Goal: Information Seeking & Learning: Find contact information

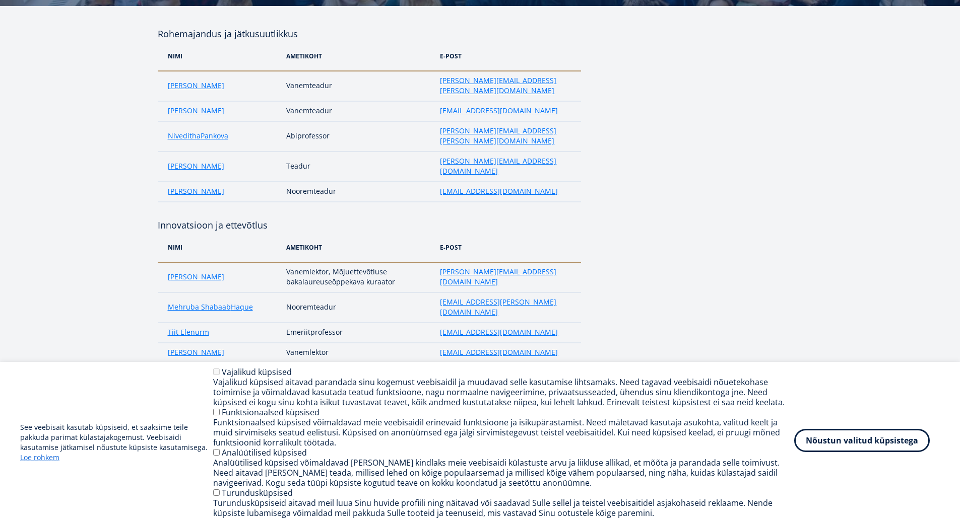
click at [852, 439] on button "Nõustun valitud küpsistega" at bounding box center [862, 440] width 136 height 23
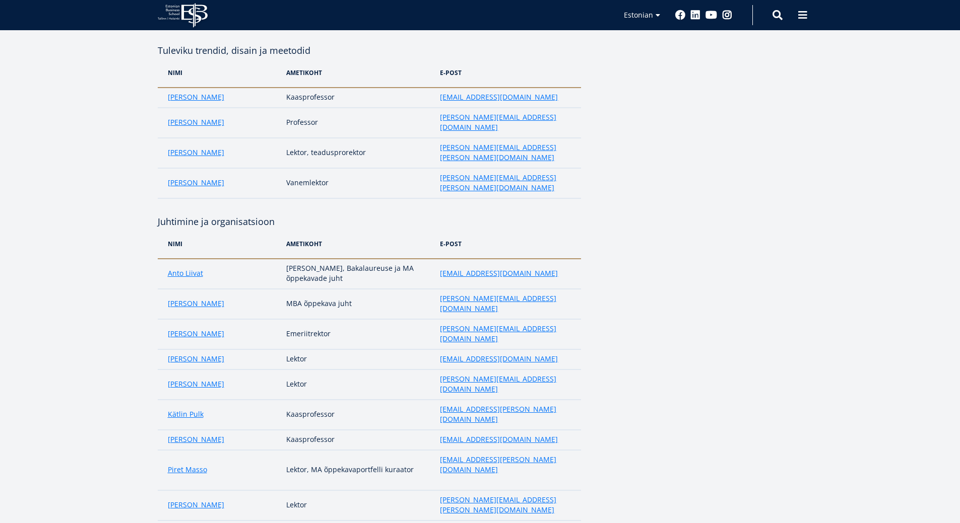
scroll to position [588, 0]
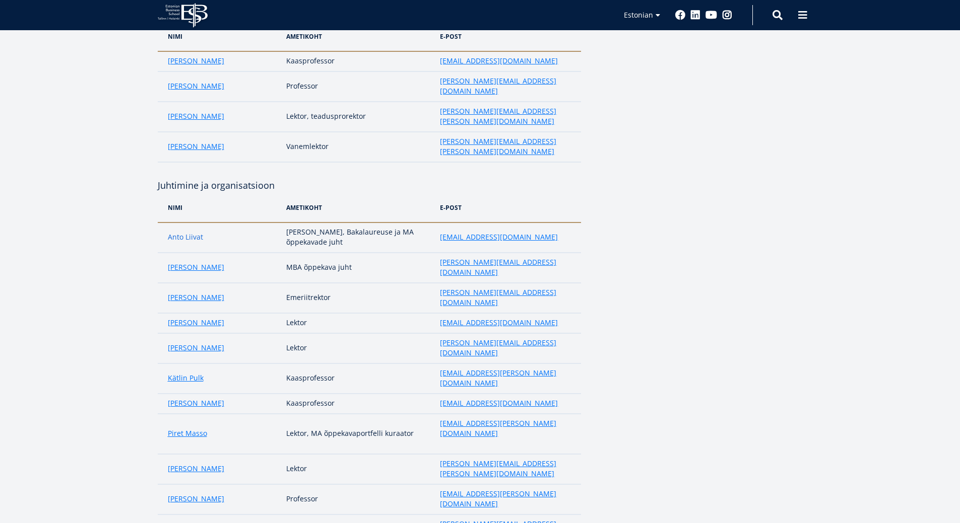
click at [196, 232] on link "Anto Liivat" at bounding box center [185, 237] width 35 height 10
click at [186, 318] on link "Ester Eomois" at bounding box center [196, 323] width 56 height 10
click at [185, 343] on link "Guido Paomees" at bounding box center [196, 348] width 56 height 10
click at [186, 373] on link "Kätlin Pulk" at bounding box center [186, 378] width 36 height 10
click at [175, 429] on link "Piret Masso" at bounding box center [187, 434] width 39 height 10
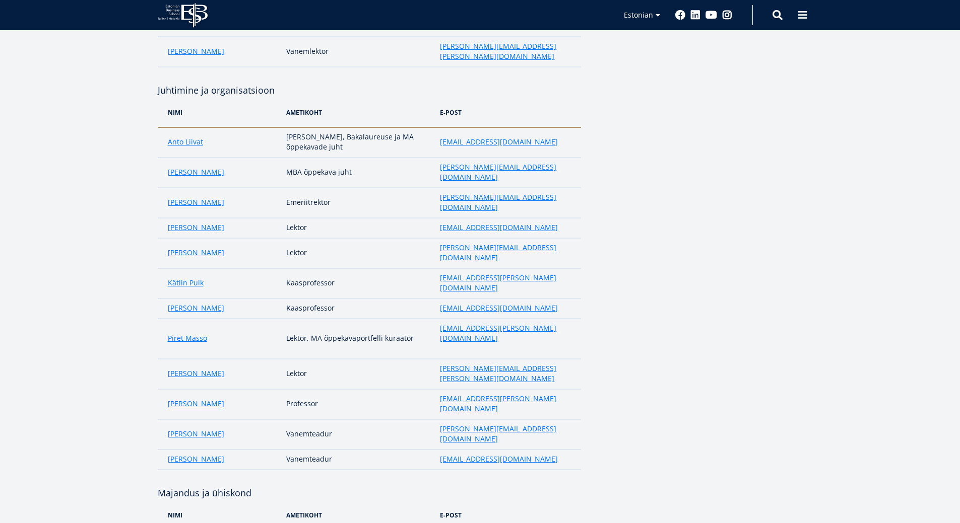
scroll to position [705, 0]
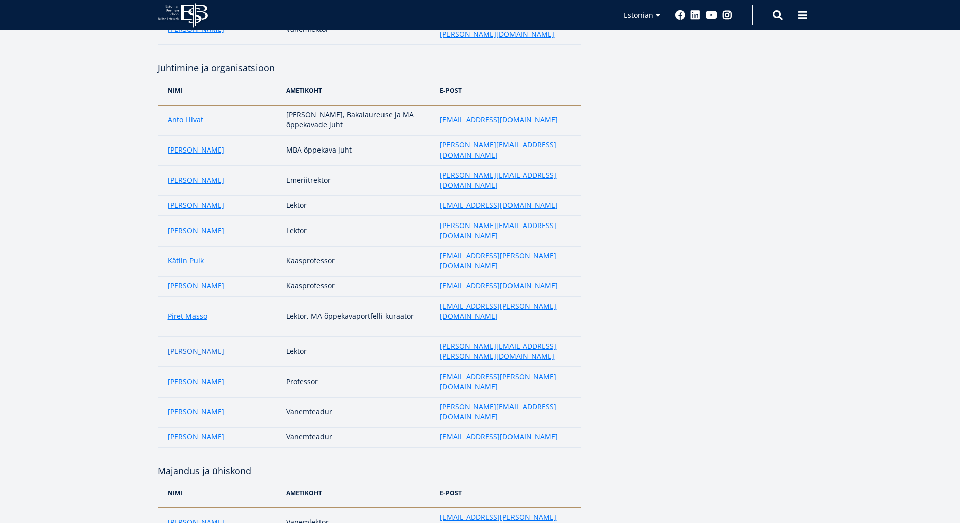
click at [174, 347] on link "Kati Miller" at bounding box center [196, 352] width 56 height 10
click at [178, 377] on link "Krishna Venkitachalam" at bounding box center [196, 382] width 56 height 10
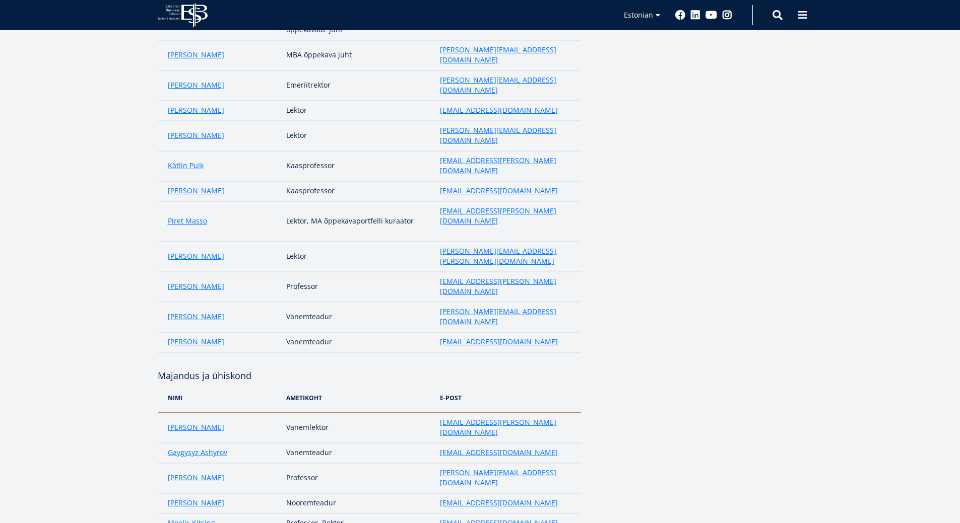
scroll to position [823, 0]
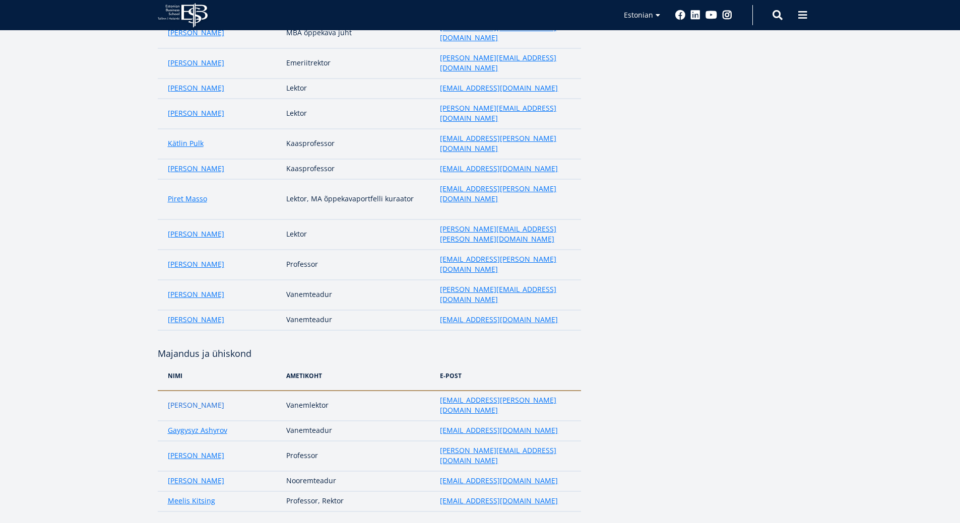
click at [182, 401] on link "Camila Nino Fernandez" at bounding box center [196, 406] width 56 height 10
click at [178, 496] on link "Meelis Kitsing" at bounding box center [191, 501] width 47 height 10
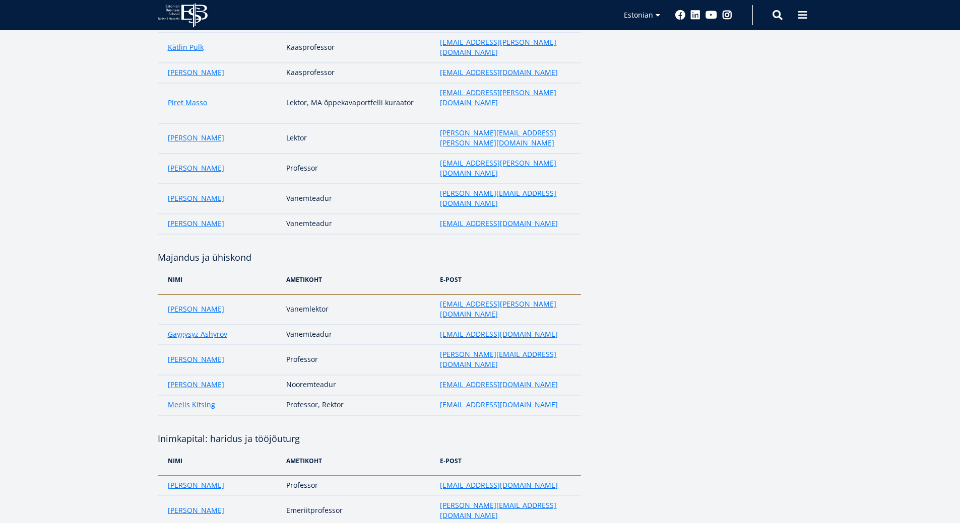
scroll to position [941, 0]
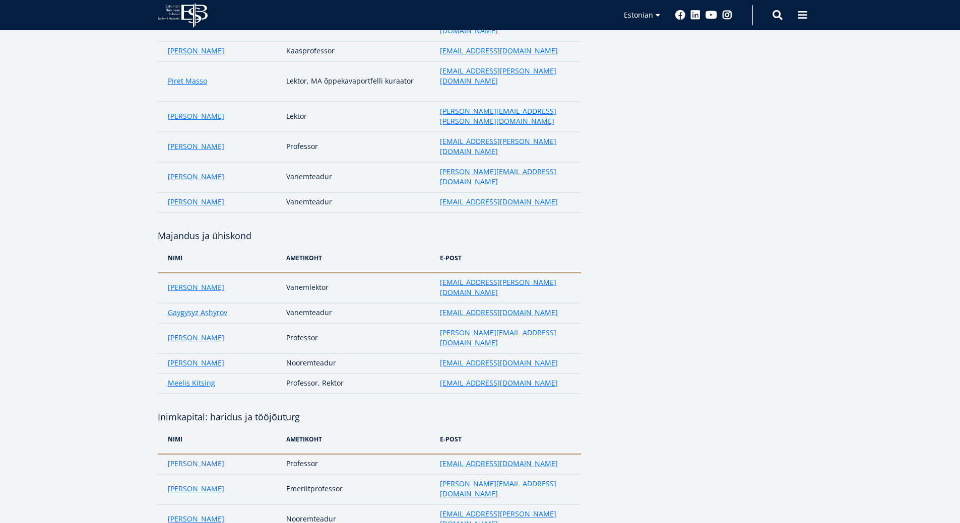
click at [185, 459] on link "Kaire Põder" at bounding box center [196, 464] width 56 height 10
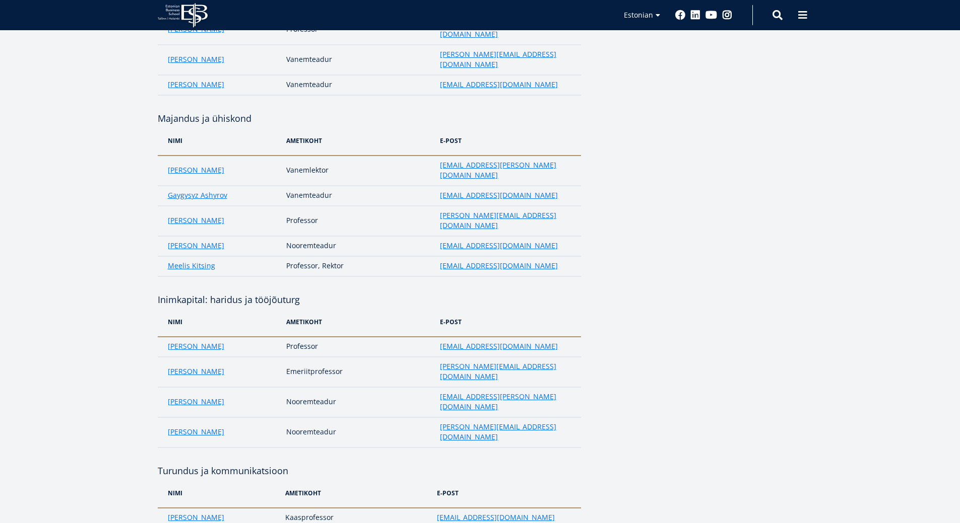
scroll to position [1175, 0]
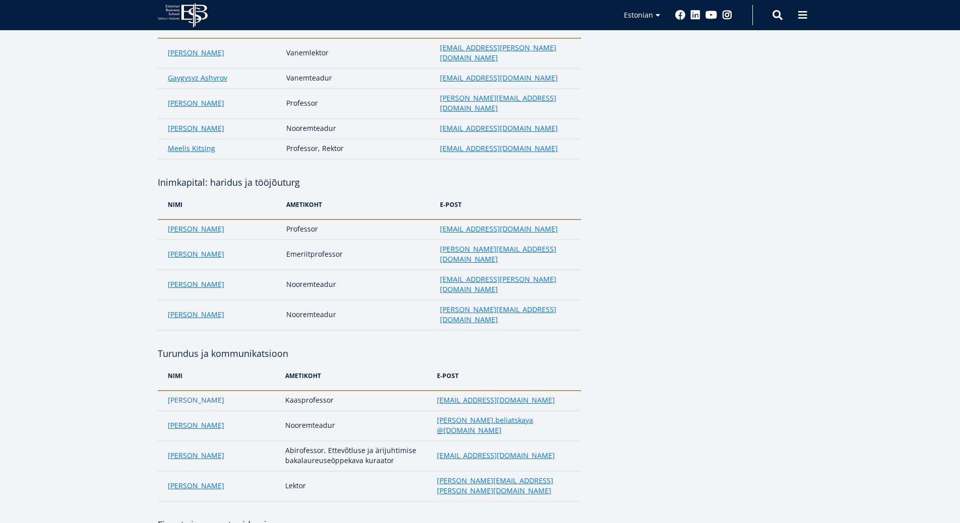
click at [184, 395] on link "Riina Koris" at bounding box center [196, 400] width 56 height 10
click at [174, 481] on link "Scott Abel" at bounding box center [196, 486] width 56 height 10
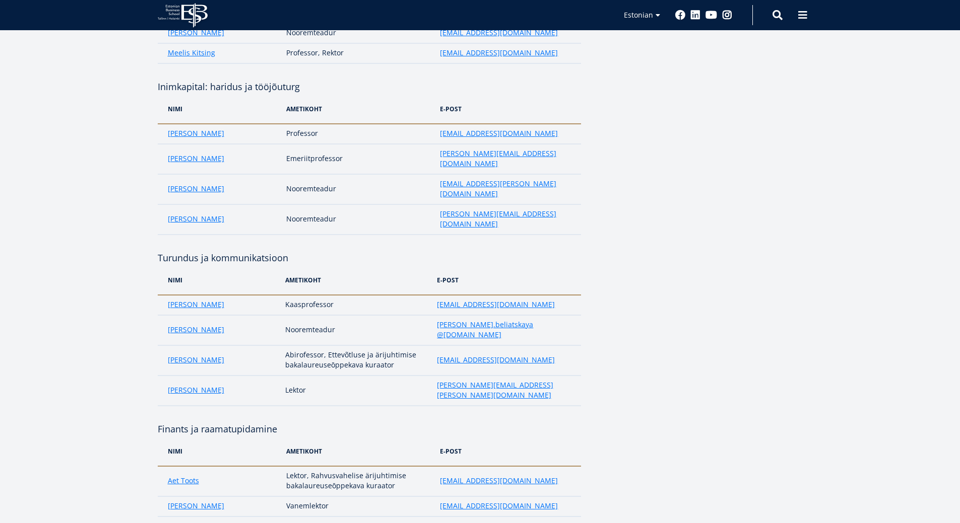
scroll to position [1293, 0]
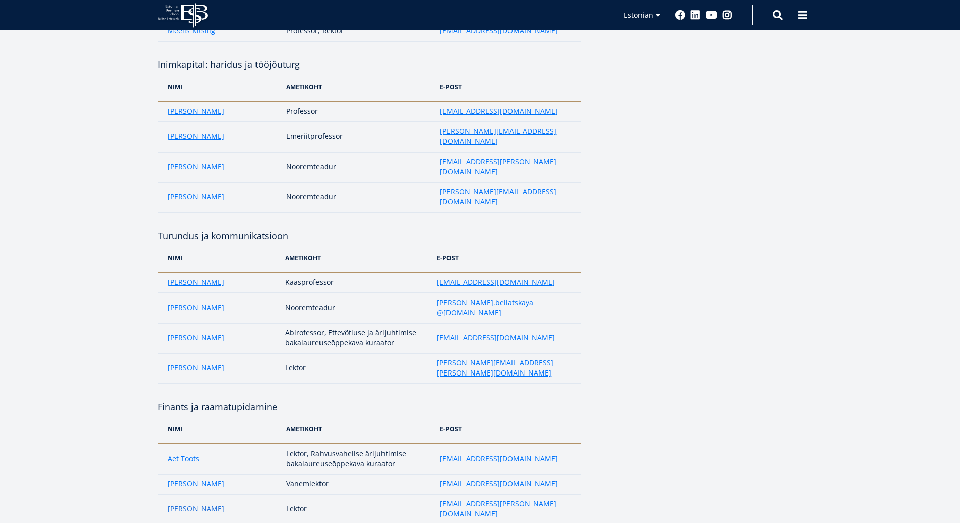
click at [176, 504] on link "Eve Lamberg" at bounding box center [196, 509] width 56 height 10
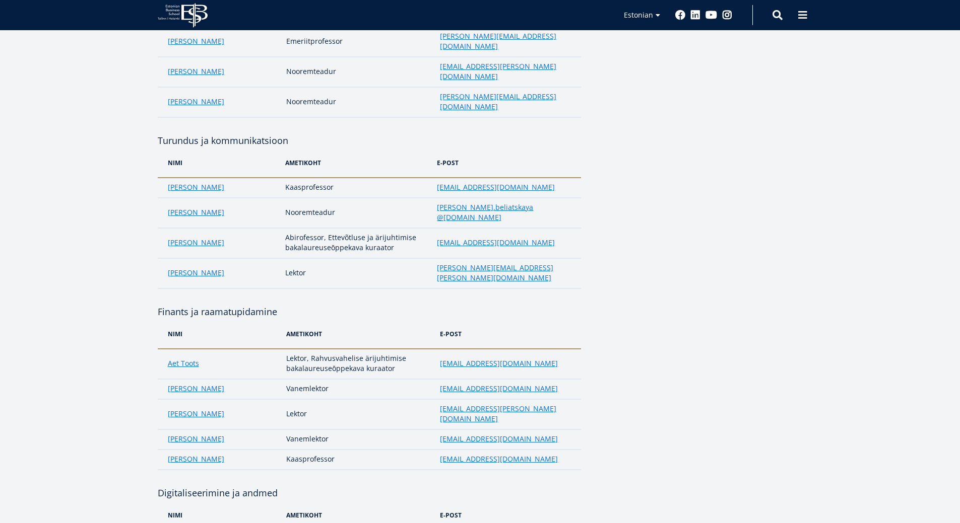
scroll to position [1411, 0]
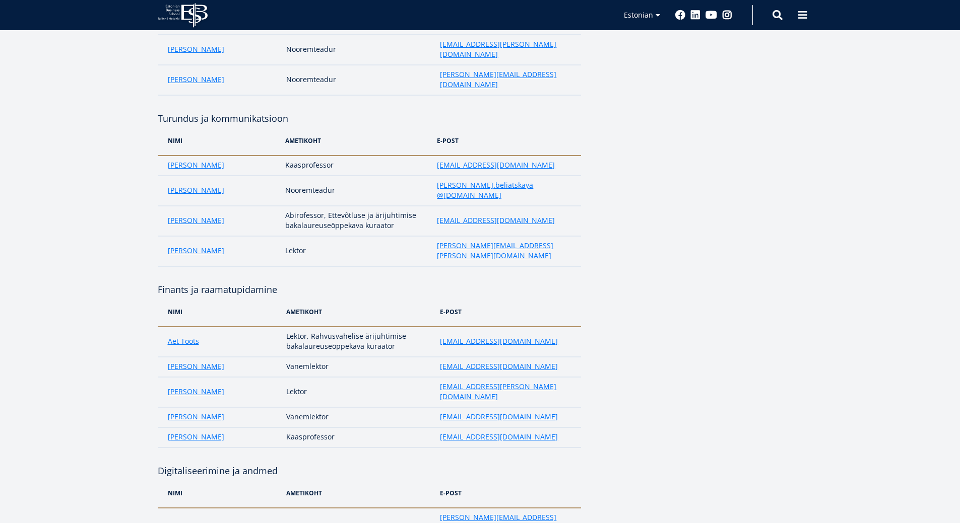
click at [185, 523] on link "Regina Erlenheim" at bounding box center [196, 528] width 56 height 10
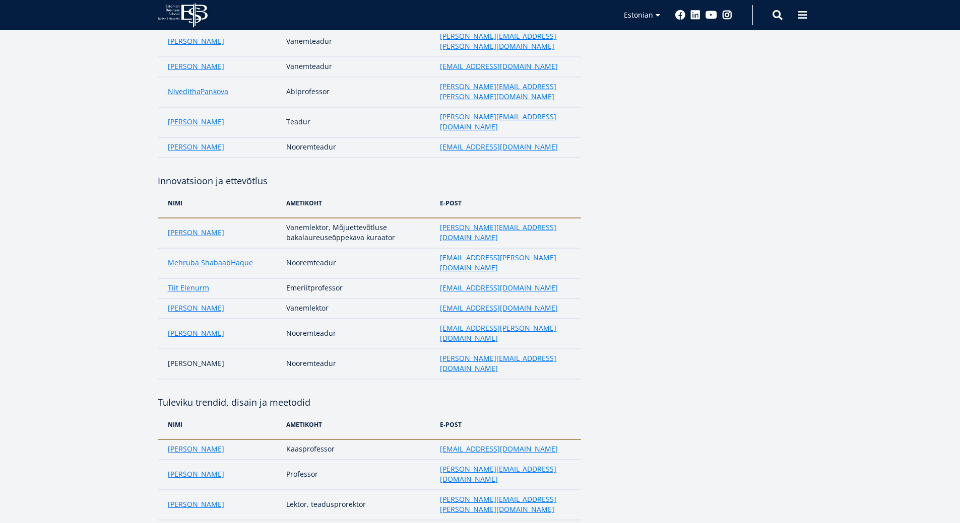
scroll to position [0, 0]
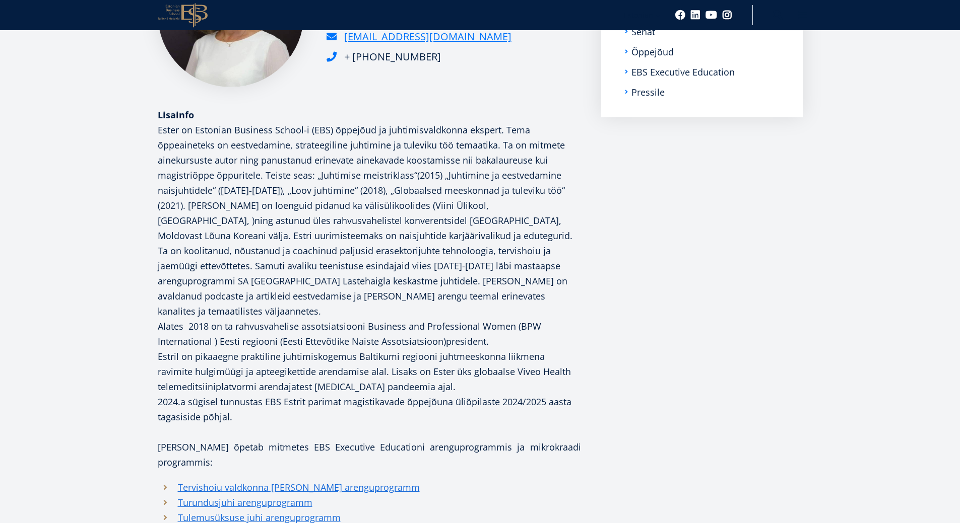
scroll to position [353, 0]
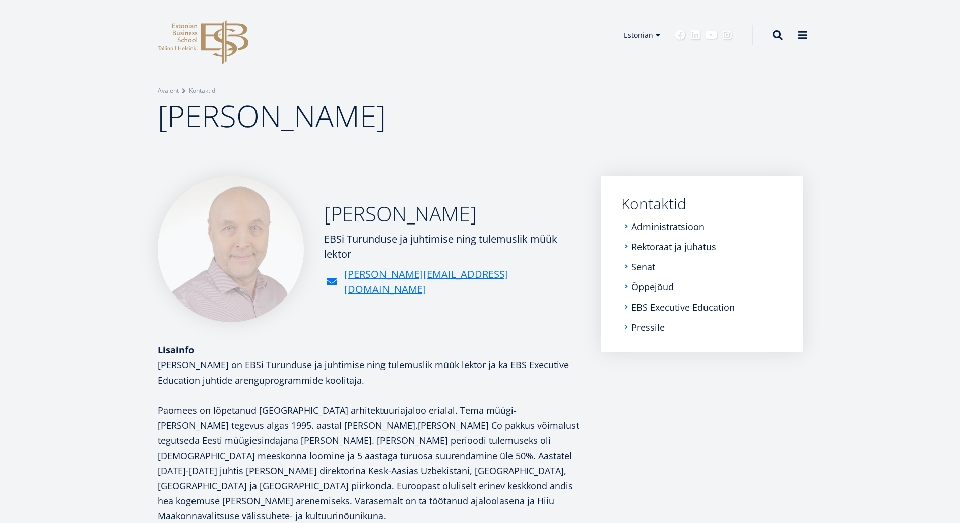
scroll to position [117, 0]
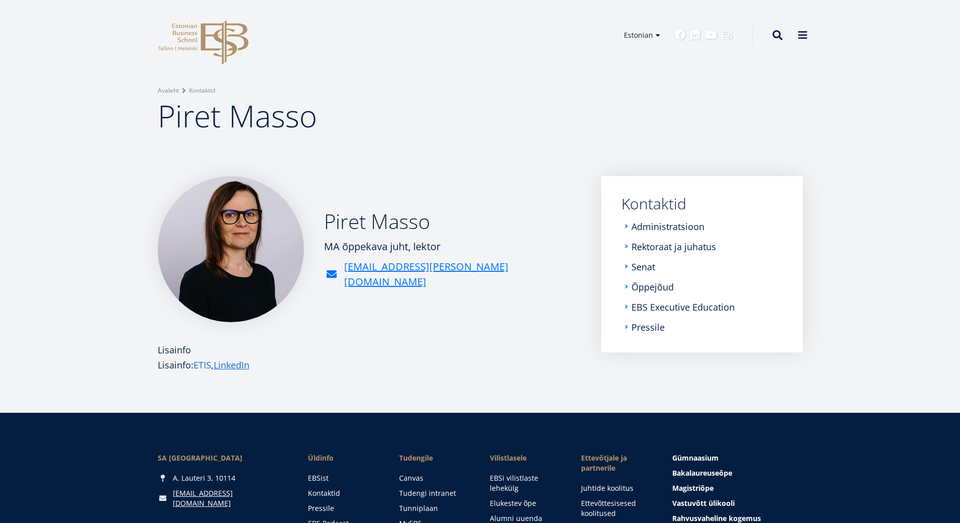
click at [197, 366] on link "ETIS" at bounding box center [202, 365] width 18 height 15
click at [233, 367] on link "LinkedIn" at bounding box center [232, 365] width 36 height 15
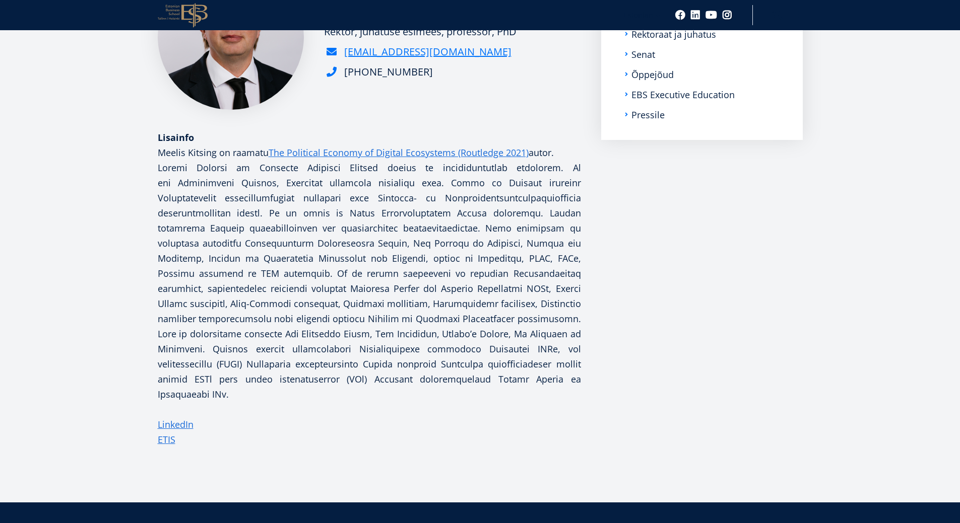
scroll to position [235, 0]
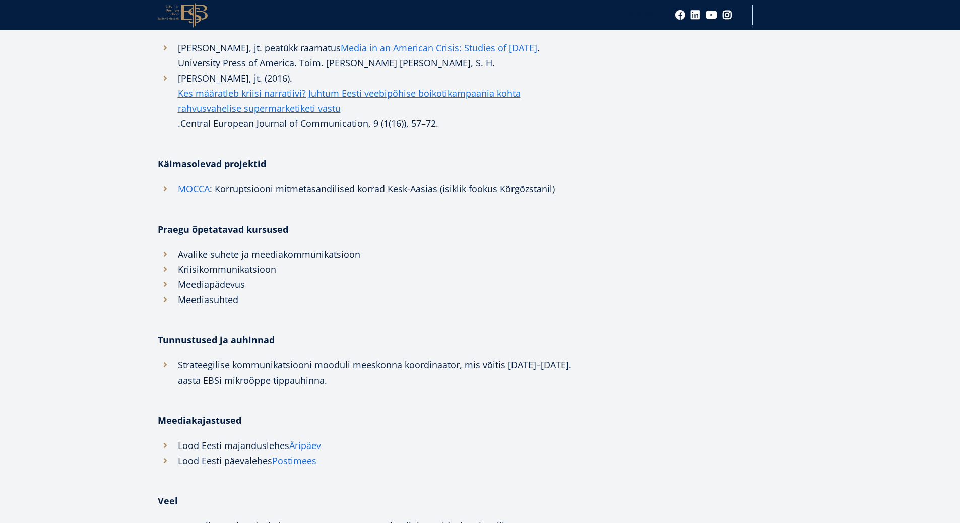
scroll to position [705, 0]
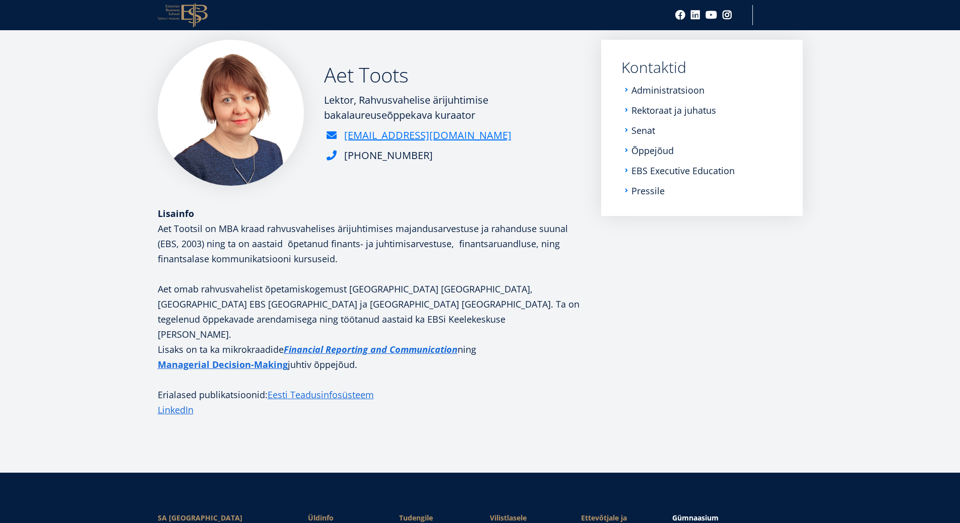
scroll to position [238, 0]
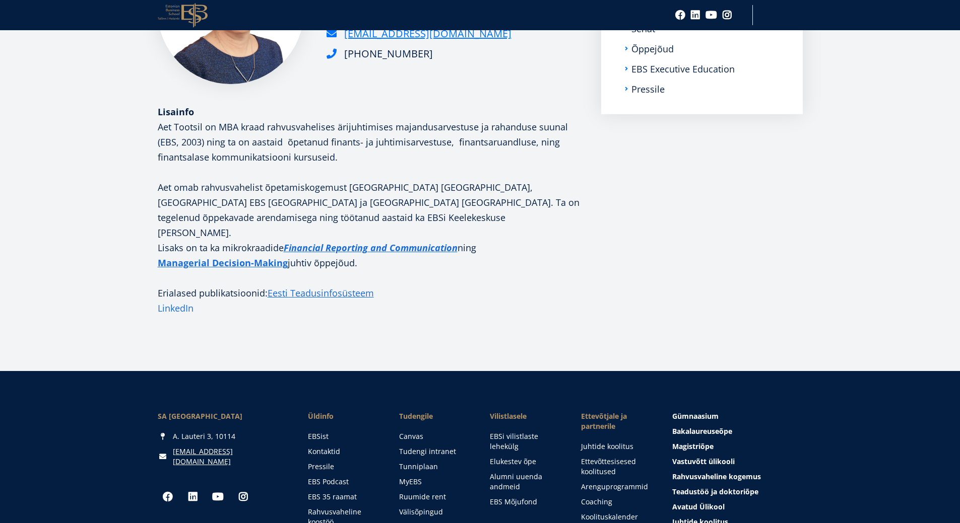
click at [183, 301] on link "LinkedIn" at bounding box center [176, 308] width 36 height 15
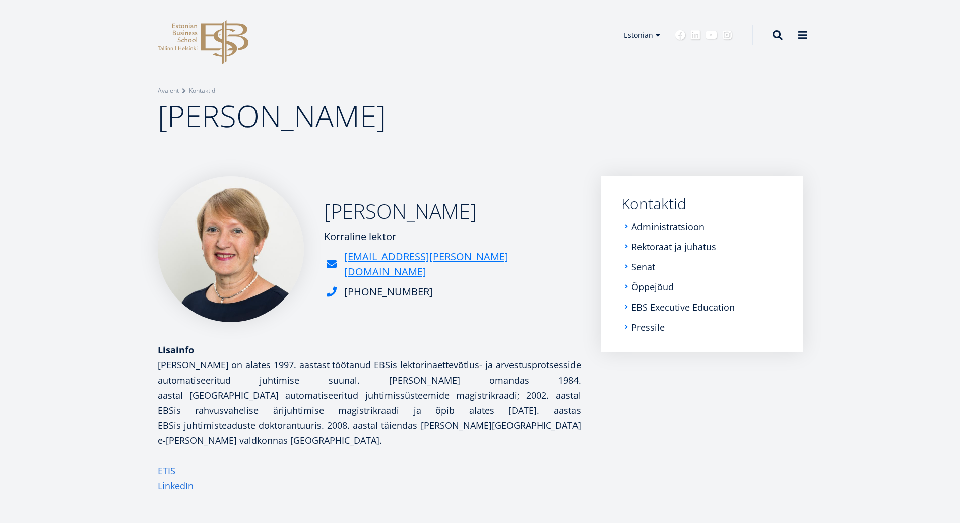
click at [176, 479] on link "LinkedIn" at bounding box center [176, 486] width 36 height 15
